Goal: Information Seeking & Learning: Learn about a topic

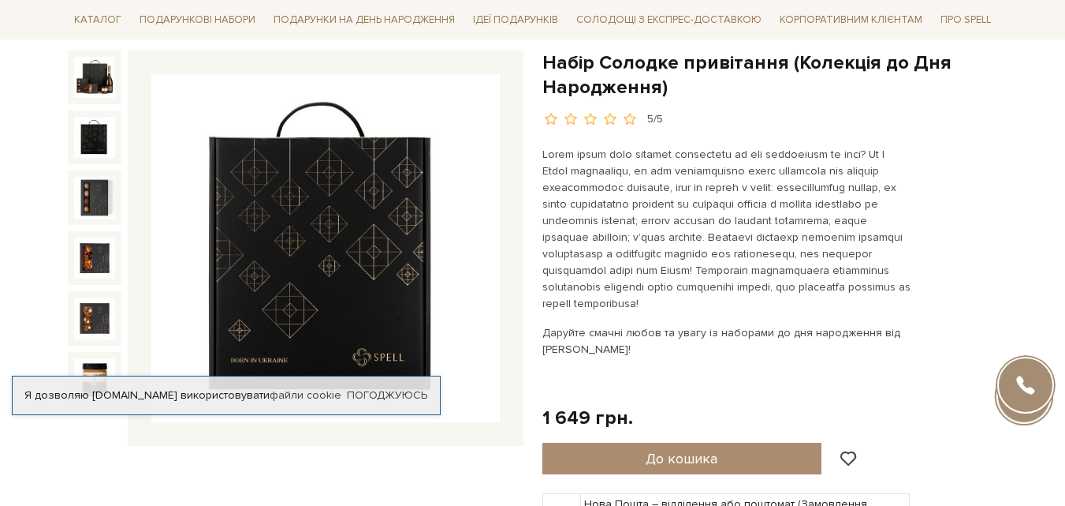
click at [336, 230] on img at bounding box center [325, 248] width 349 height 349
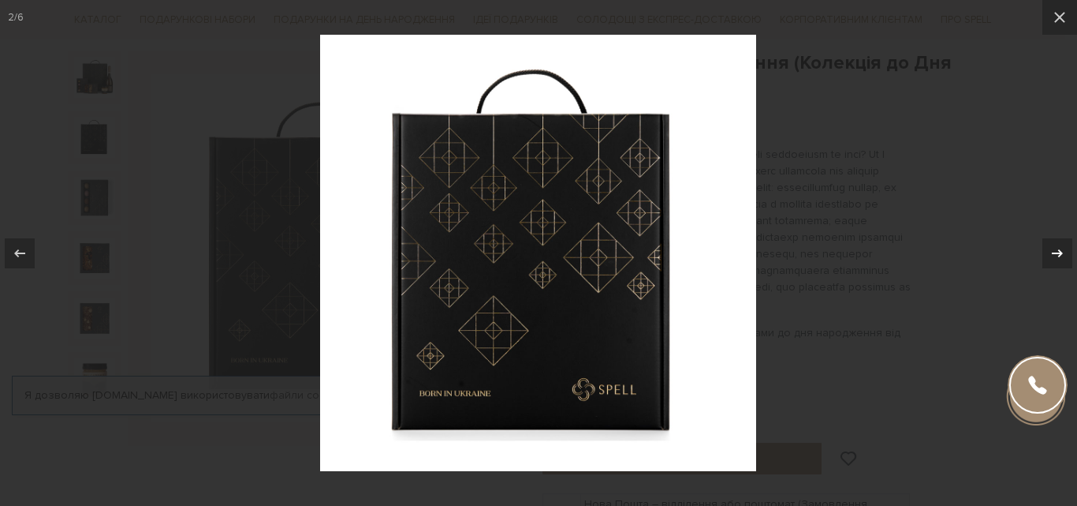
click at [1060, 248] on icon at bounding box center [1057, 253] width 19 height 19
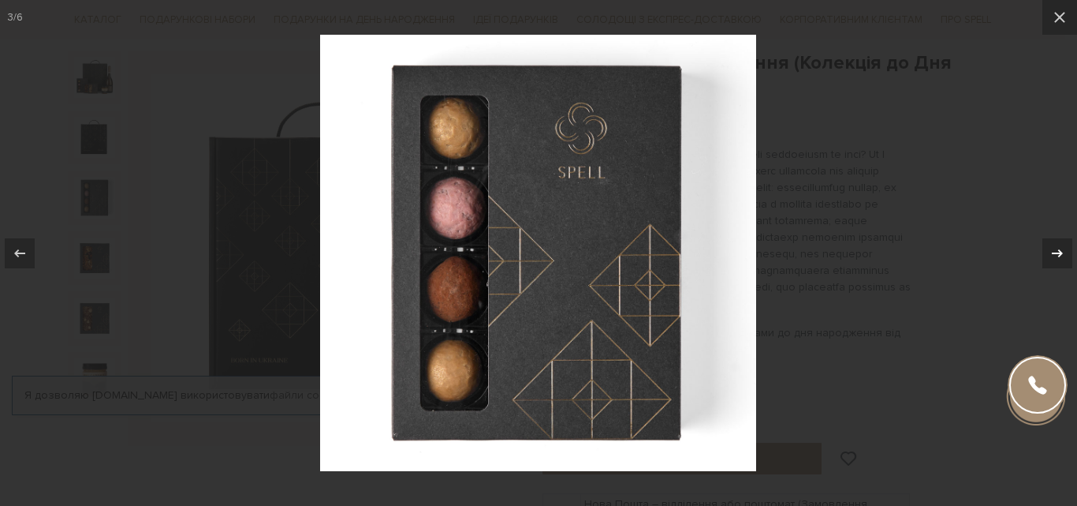
click at [1060, 248] on icon at bounding box center [1057, 253] width 19 height 19
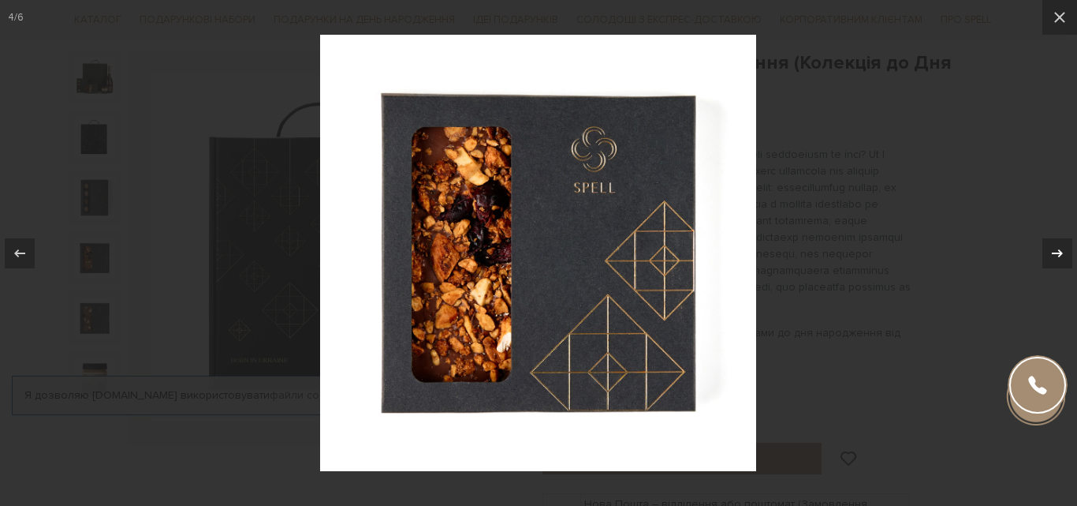
click at [1060, 248] on icon at bounding box center [1057, 253] width 19 height 19
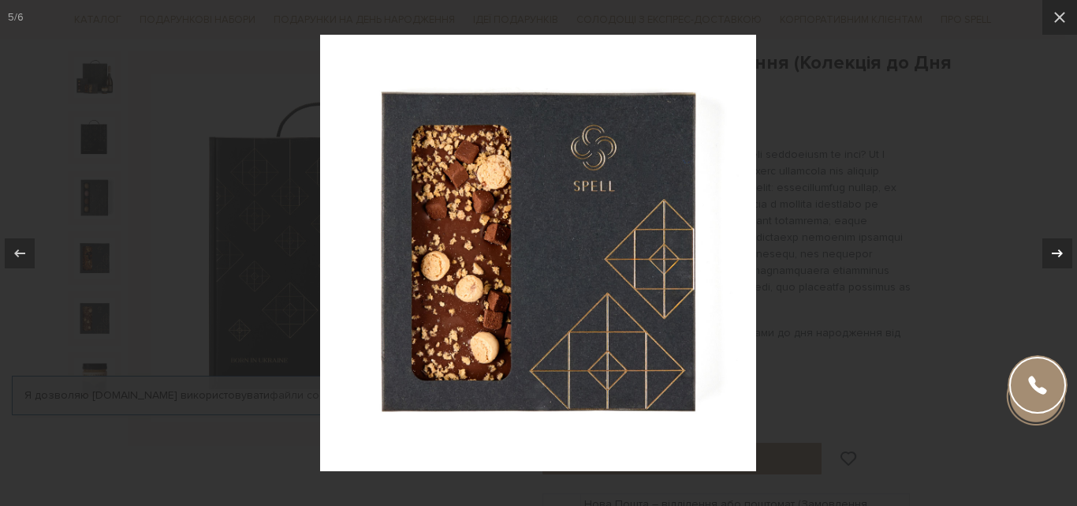
click at [1060, 248] on icon at bounding box center [1057, 253] width 19 height 19
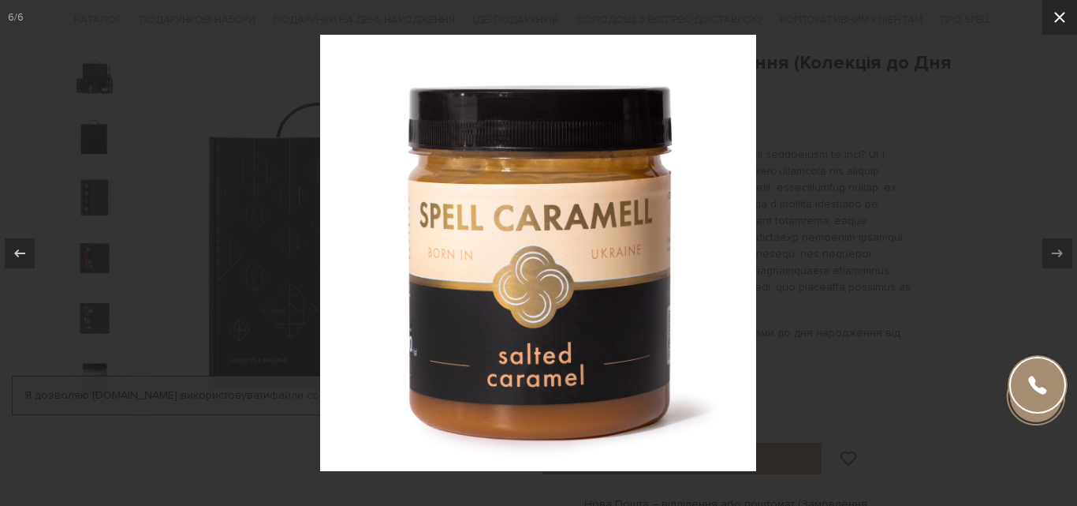
click at [1063, 17] on icon at bounding box center [1059, 17] width 19 height 19
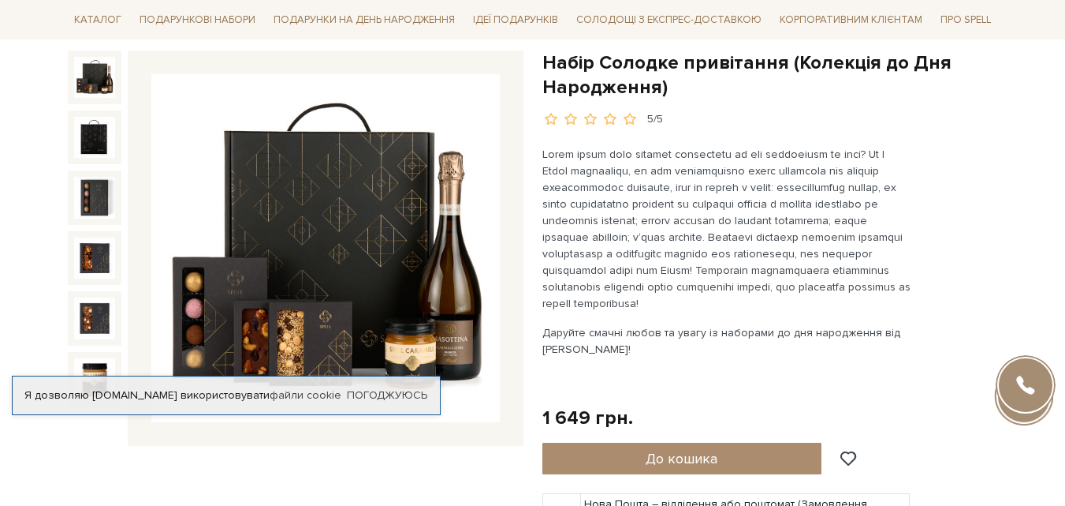
click at [87, 71] on img at bounding box center [94, 77] width 41 height 41
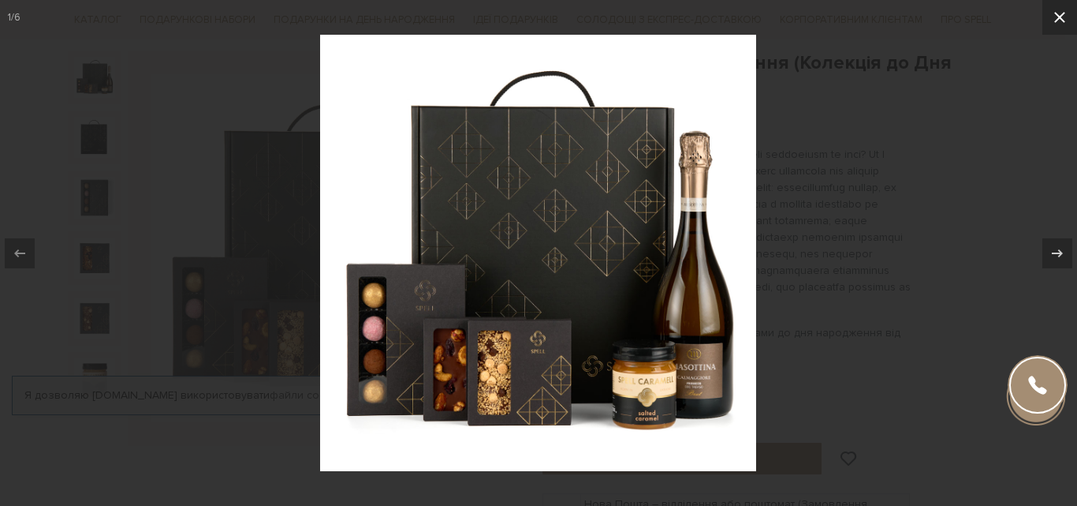
click at [1061, 9] on icon at bounding box center [1059, 17] width 19 height 19
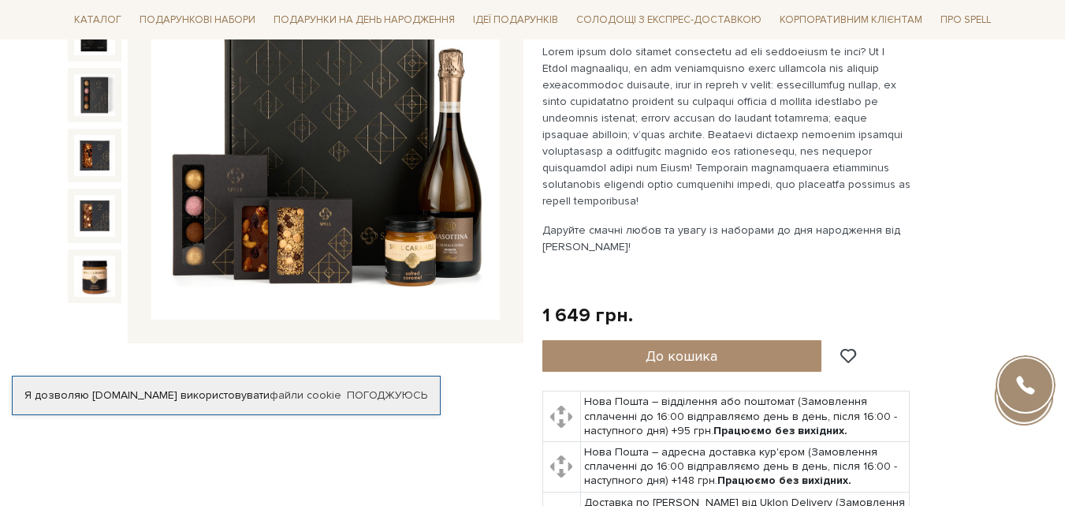
scroll to position [473, 0]
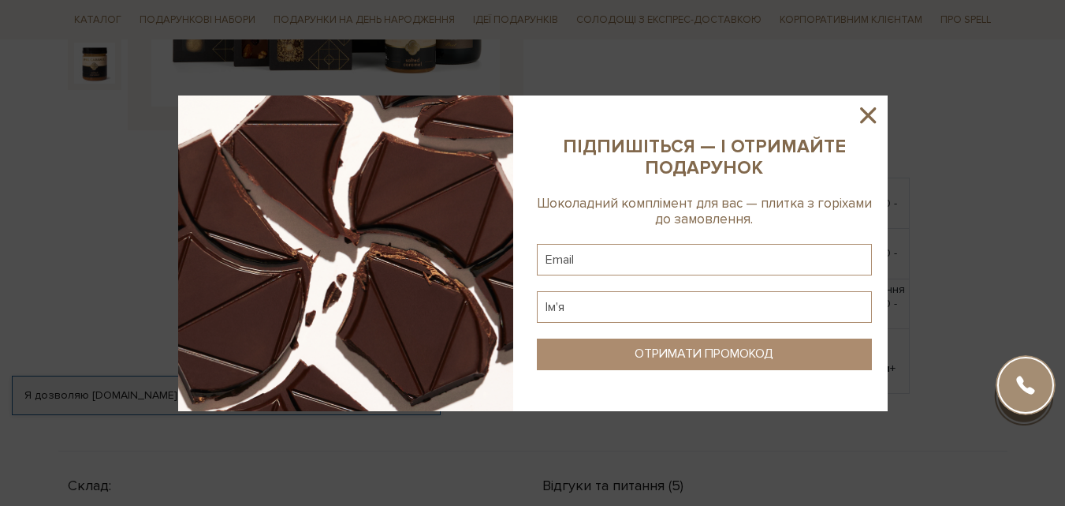
click at [866, 118] on icon at bounding box center [868, 115] width 16 height 16
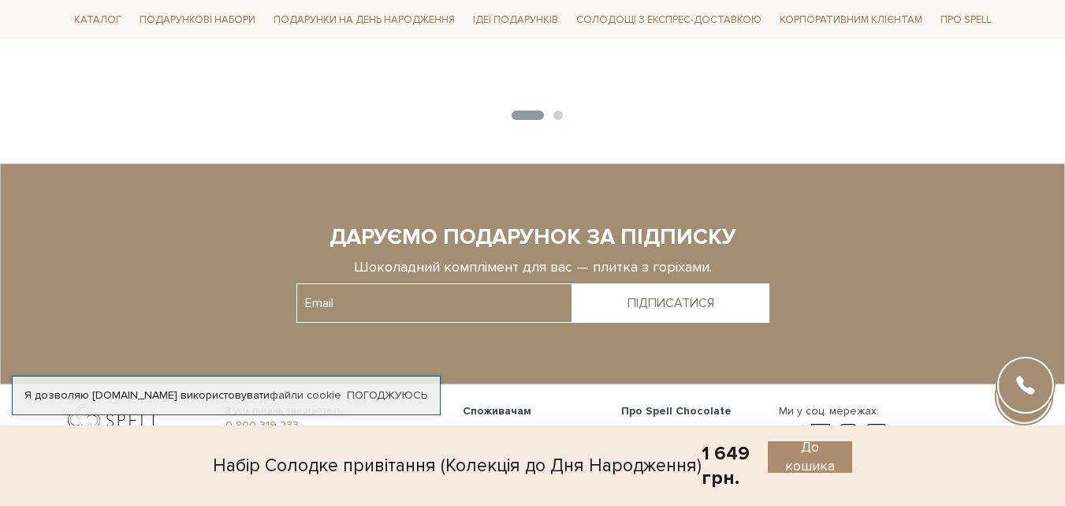
scroll to position [1990, 0]
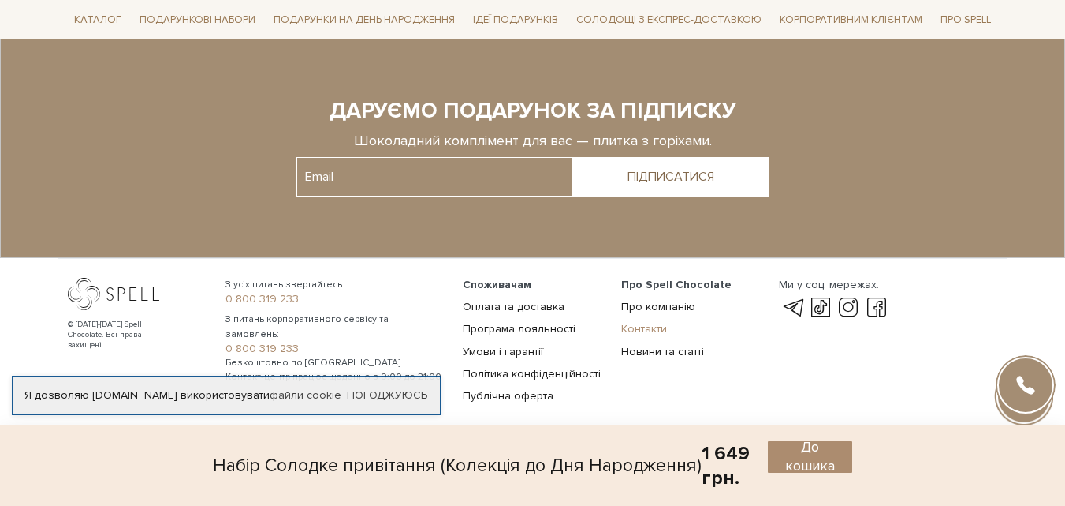
click at [641, 327] on link "Контакти" at bounding box center [644, 328] width 46 height 13
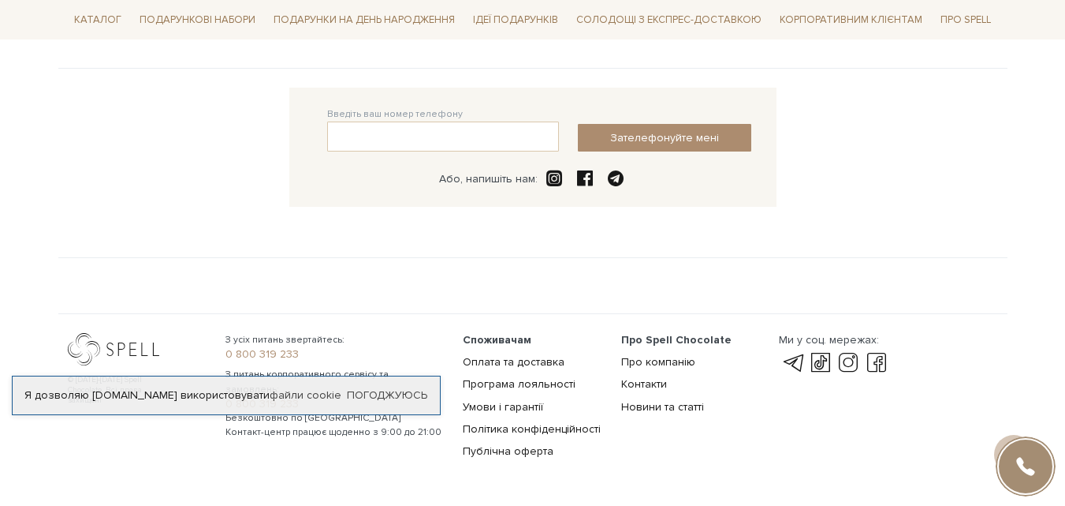
scroll to position [446, 0]
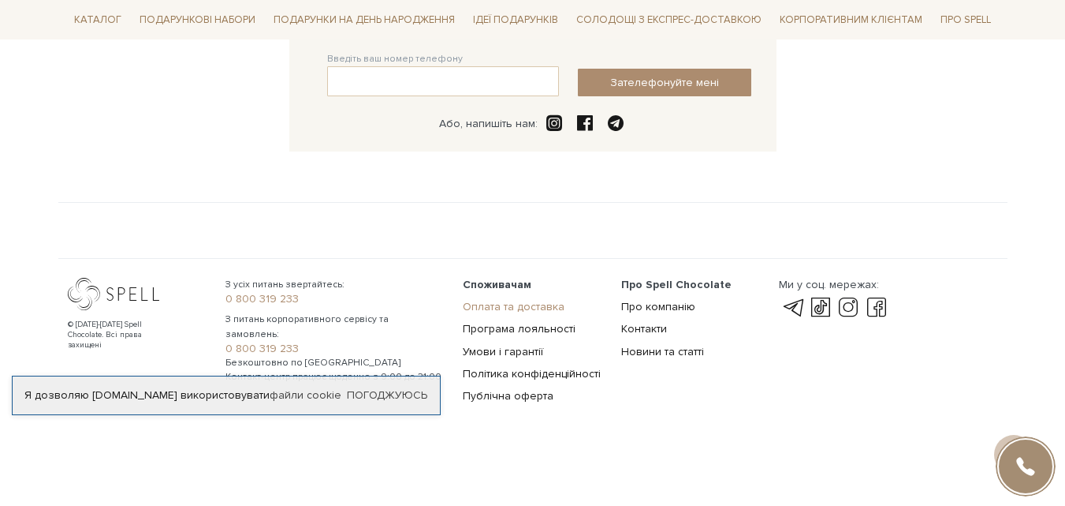
click at [530, 307] on link "Оплата та доставка" at bounding box center [514, 306] width 102 height 13
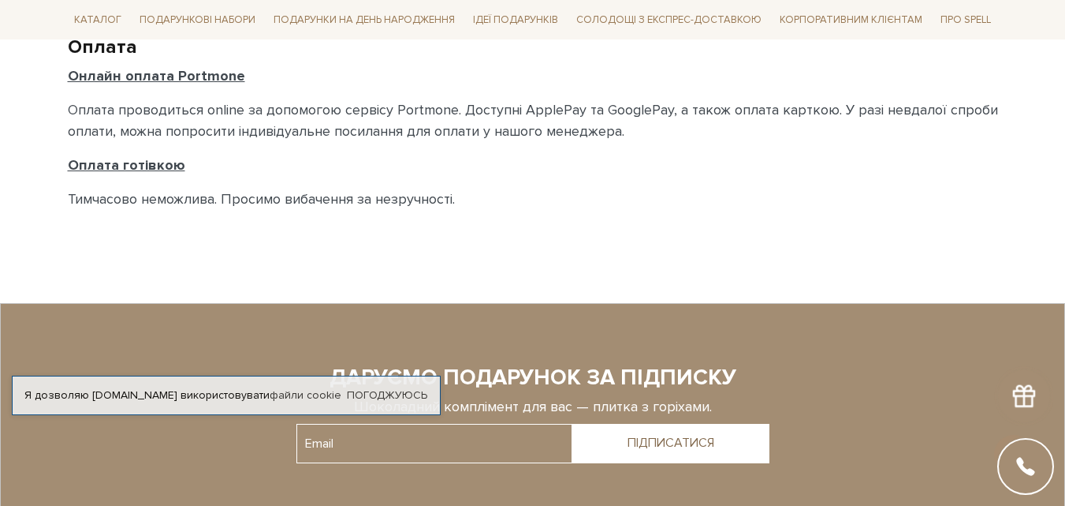
scroll to position [1025, 0]
